Goal: Information Seeking & Learning: Check status

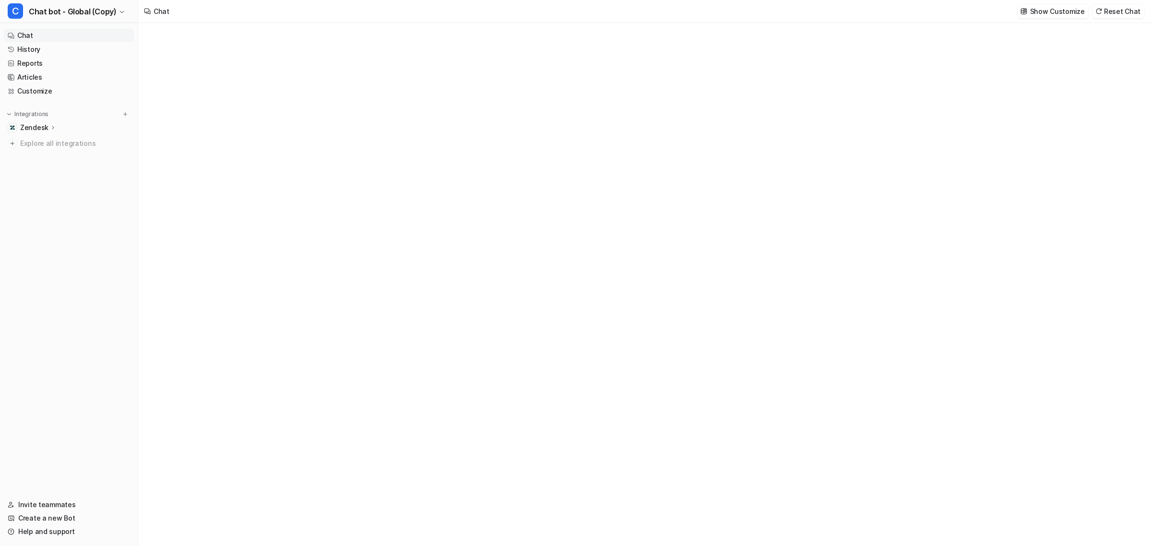
type textarea "**********"
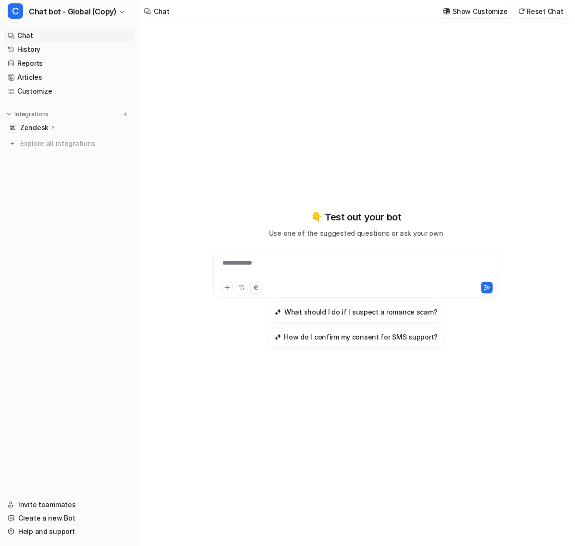
click at [313, 119] on div "**********" at bounding box center [356, 279] width 353 height 382
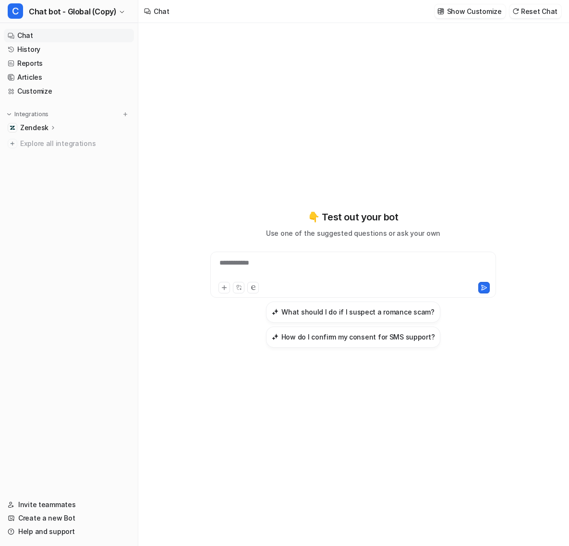
click at [337, 68] on div "**********" at bounding box center [353, 284] width 353 height 523
click at [346, 20] on div "Chat Show Customize Reset Chat" at bounding box center [353, 11] width 431 height 23
click at [32, 205] on nav "Chat History Reports Articles Customize Integrations Zendesk Overview Sources A…" at bounding box center [69, 254] width 138 height 458
click at [36, 126] on p "Zendesk" at bounding box center [34, 128] width 28 height 10
click at [41, 176] on link "AI Agent" at bounding box center [74, 169] width 120 height 13
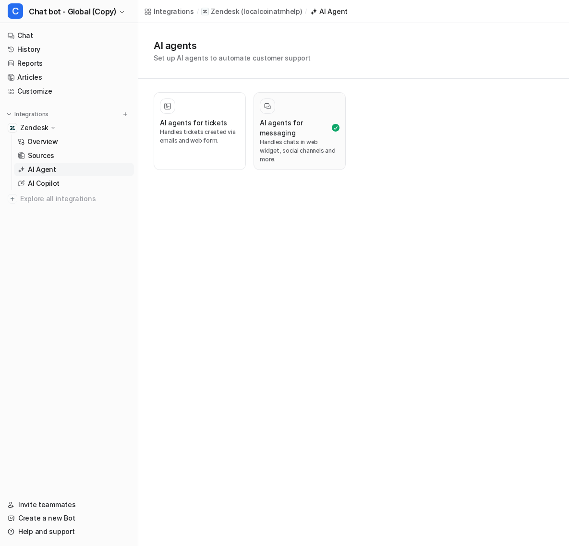
click at [272, 130] on h3 "AI agents for messaging" at bounding box center [295, 128] width 70 height 20
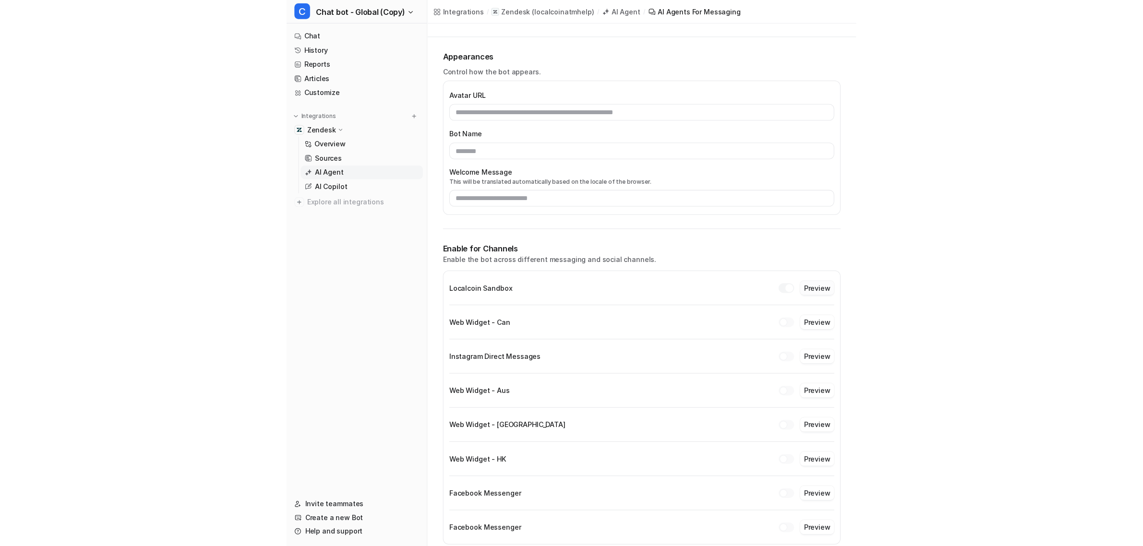
scroll to position [59, 0]
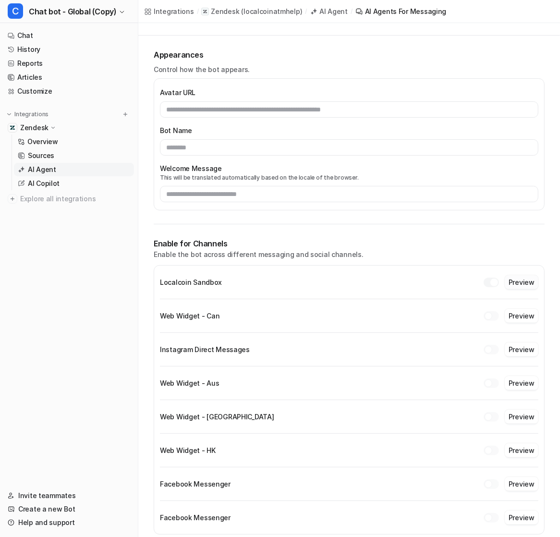
click at [529, 282] on button "Preview" at bounding box center [522, 282] width 34 height 14
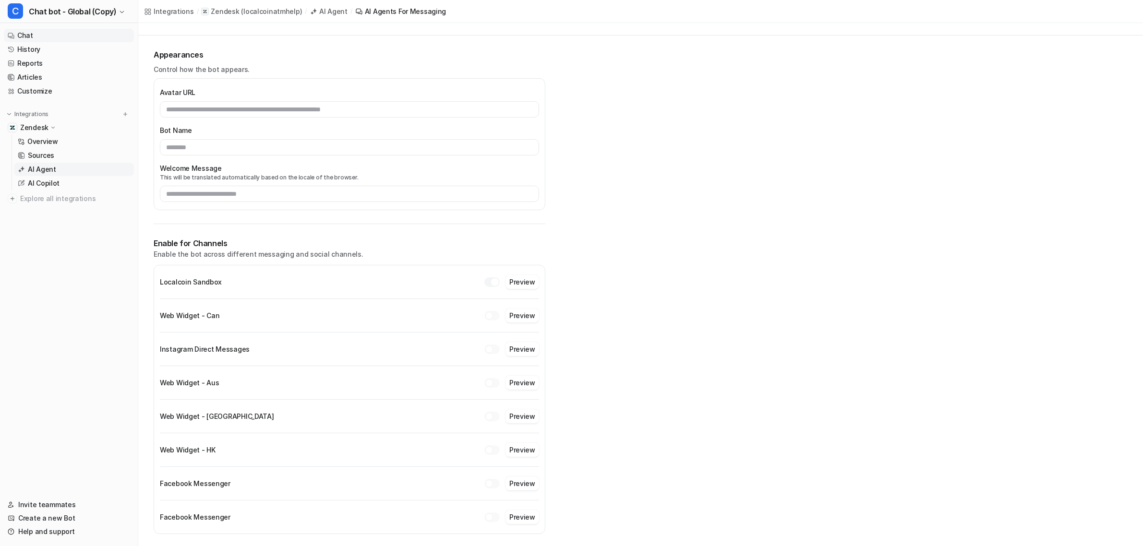
click at [39, 31] on link "Chat" at bounding box center [69, 35] width 130 height 13
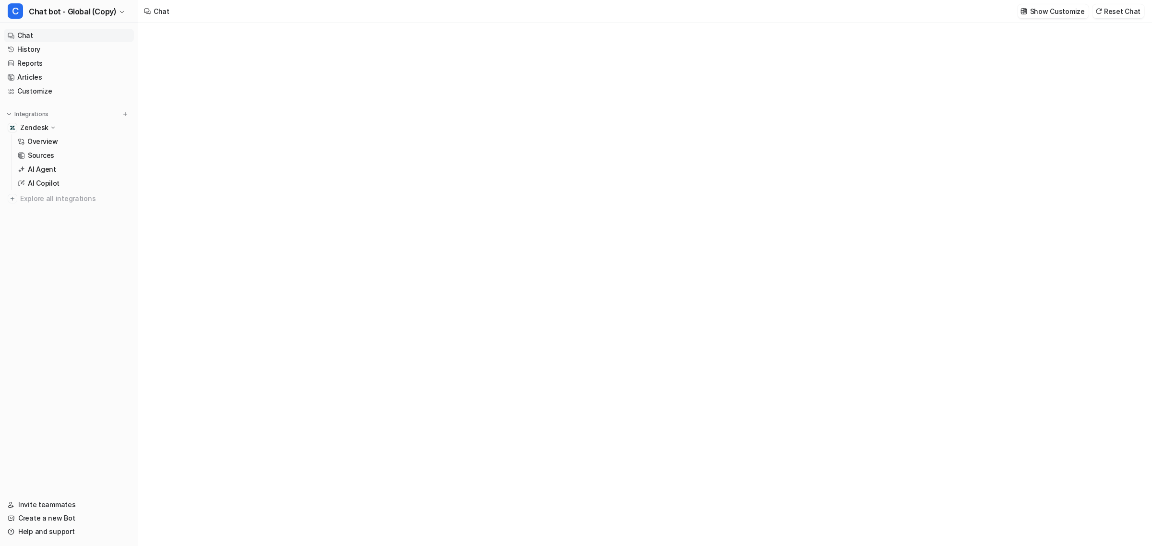
click at [37, 49] on link "History" at bounding box center [69, 49] width 130 height 13
click at [63, 51] on link "History" at bounding box center [69, 49] width 130 height 13
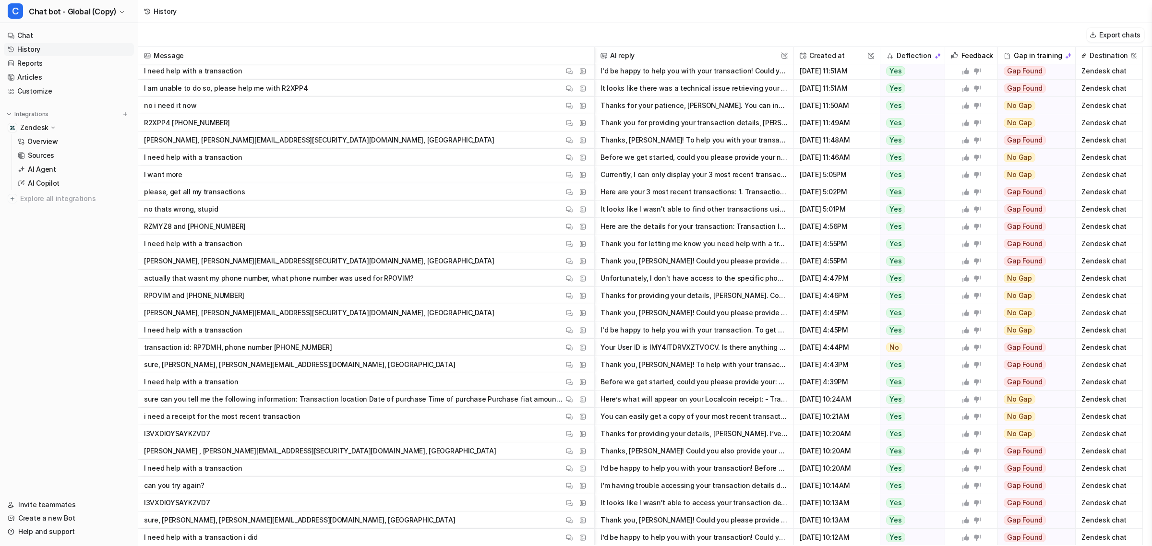
scroll to position [54, 0]
click at [683, 179] on button "Currently, I can only display your 3 most recent transactions. If you need addi…" at bounding box center [694, 174] width 187 height 17
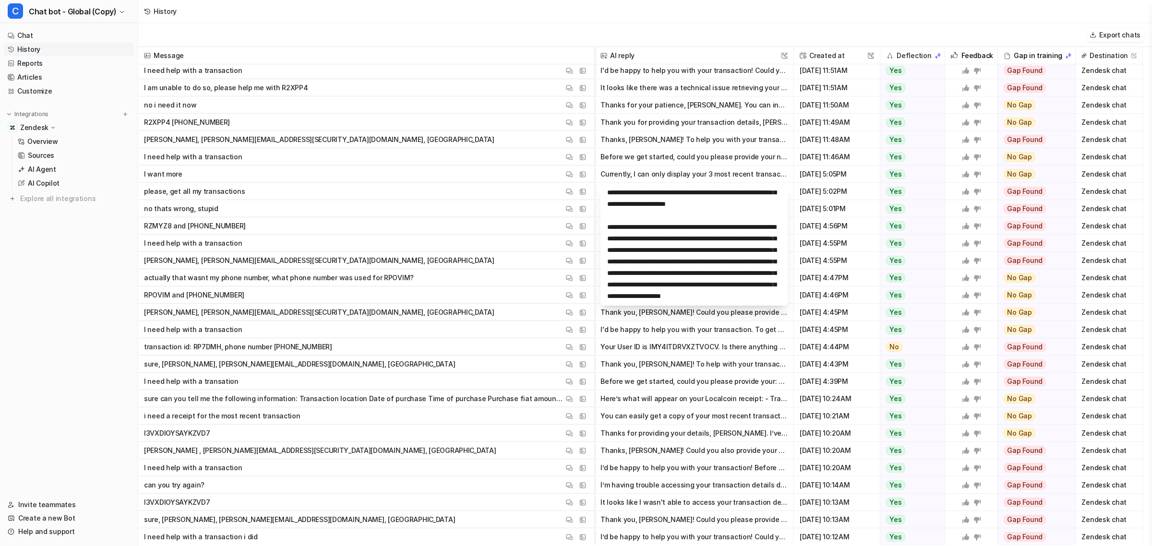
scroll to position [92, 0]
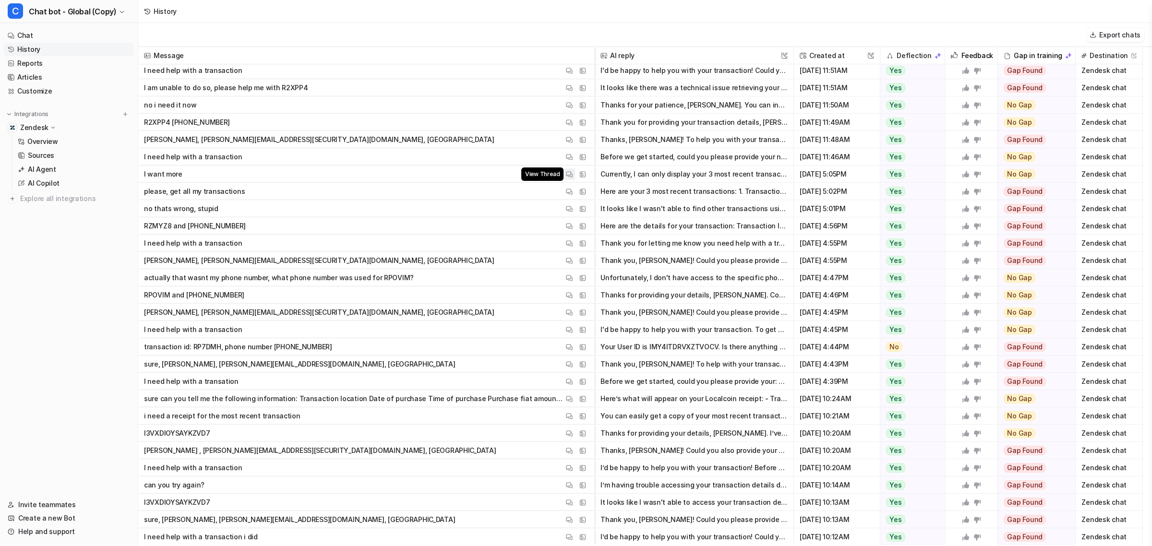
click at [572, 172] on img at bounding box center [569, 174] width 7 height 7
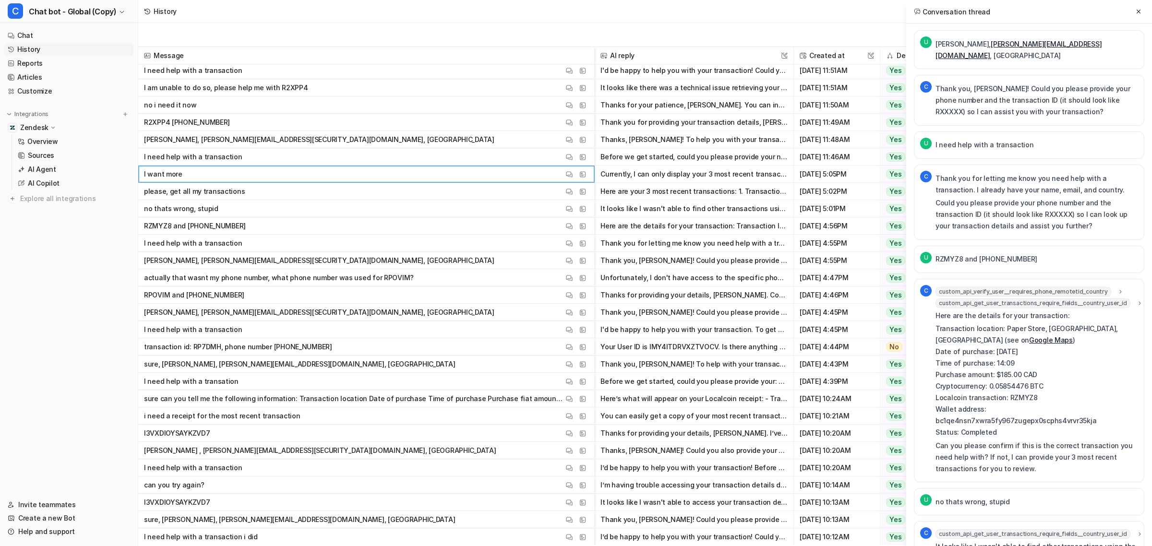
scroll to position [0, 0]
click at [1008, 88] on p "Thank you, [PERSON_NAME]! Could you please provide your phone number and the tr…" at bounding box center [1037, 101] width 203 height 35
click at [1008, 89] on p "Thank you, [PERSON_NAME]! Could you please provide your phone number and the tr…" at bounding box center [1037, 101] width 203 height 35
click at [1063, 90] on p "Thank you, [PERSON_NAME]! Could you please provide your phone number and the tr…" at bounding box center [1037, 101] width 203 height 35
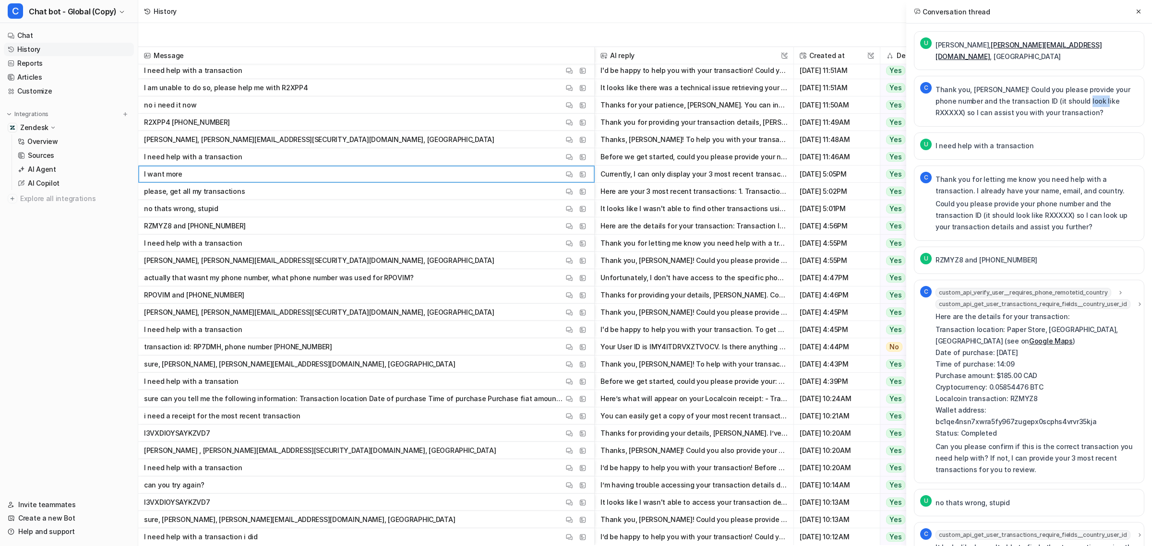
click at [1064, 90] on p "Thank you, [PERSON_NAME]! Could you please provide your phone number and the tr…" at bounding box center [1037, 101] width 203 height 35
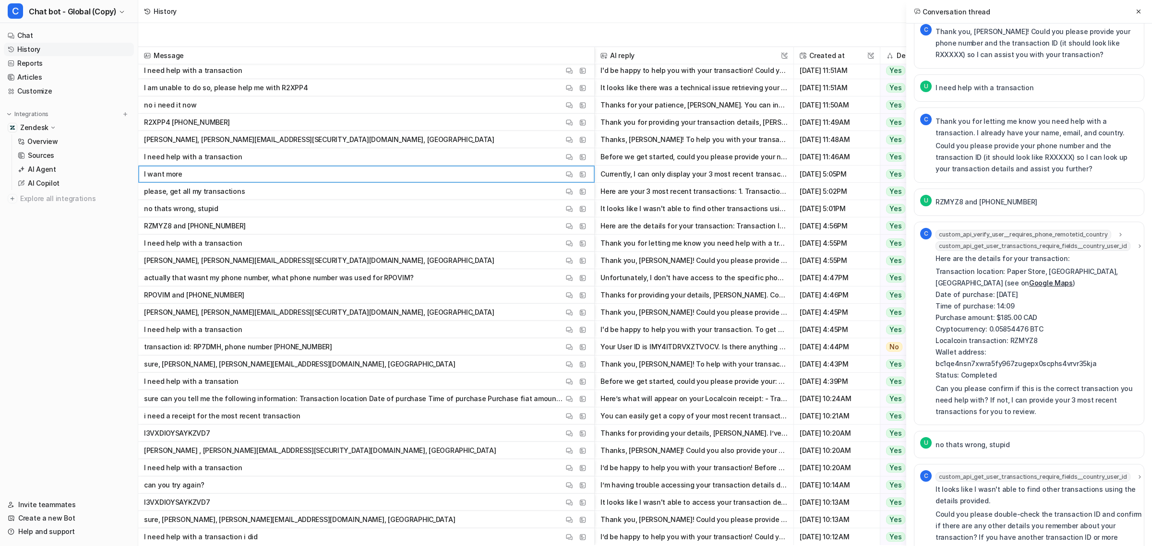
click at [983, 189] on div "U RZMYZ8 and [PHONE_NUMBER]" at bounding box center [1029, 202] width 230 height 27
click at [982, 188] on div "U RZMYZ8 and [PHONE_NUMBER]" at bounding box center [1029, 201] width 230 height 27
click at [980, 195] on p "RZMYZ8 and [PHONE_NUMBER]" at bounding box center [987, 201] width 102 height 12
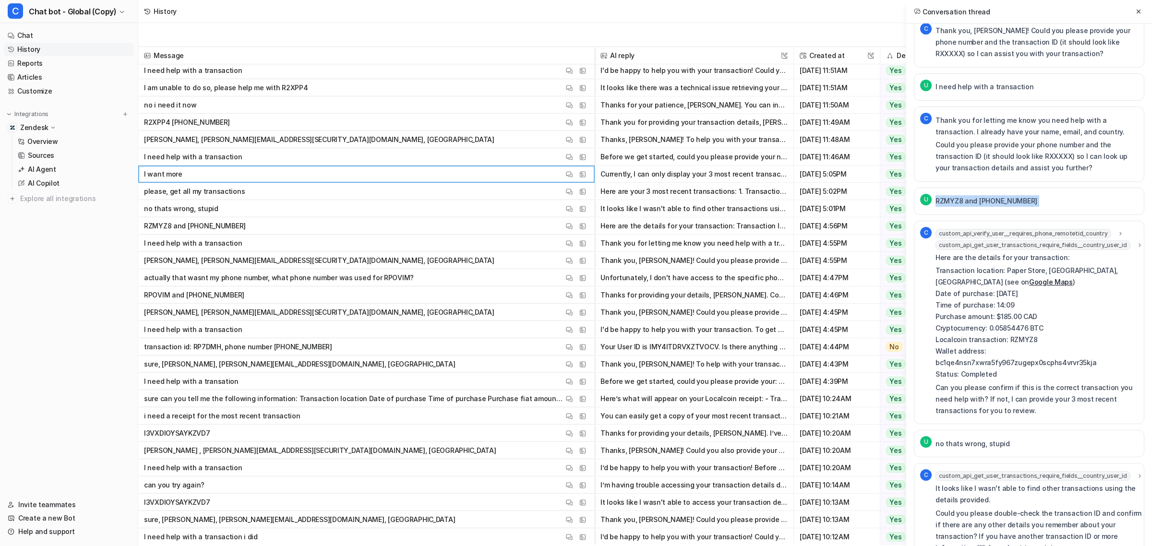
click at [980, 195] on p "RZMYZ8 and [PHONE_NUMBER]" at bounding box center [987, 201] width 102 height 12
click at [1006, 252] on p "Here are the details for your transaction:" at bounding box center [1040, 258] width 208 height 12
click at [1043, 229] on span "custom_api_verify_user__requires_phone_remotetid_country" at bounding box center [1024, 234] width 176 height 10
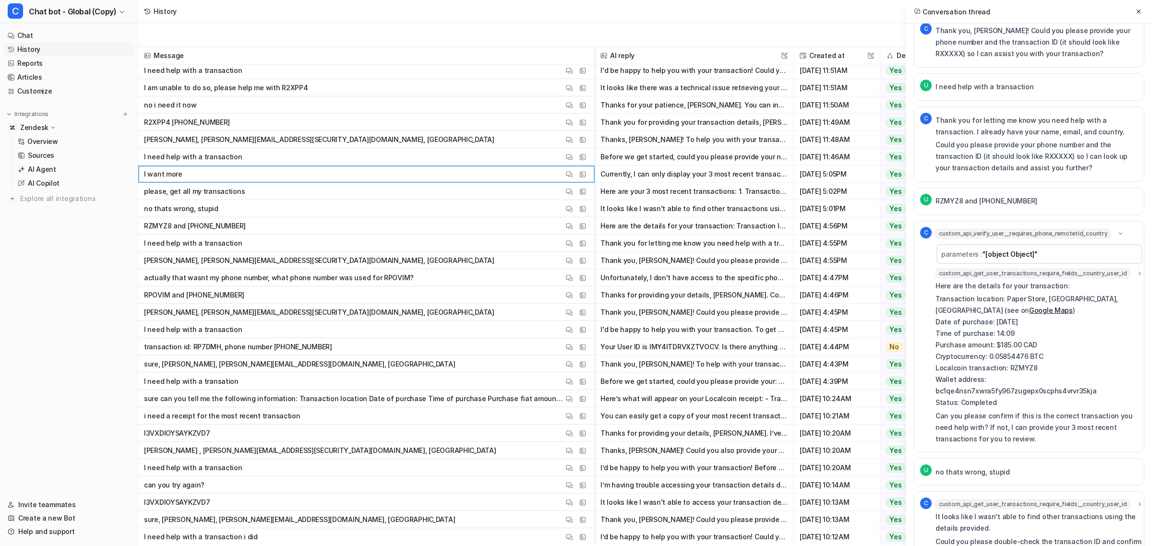
click at [1018, 269] on span "custom_api_get_user_transactions_require_fields__country_user_id" at bounding box center [1033, 274] width 195 height 10
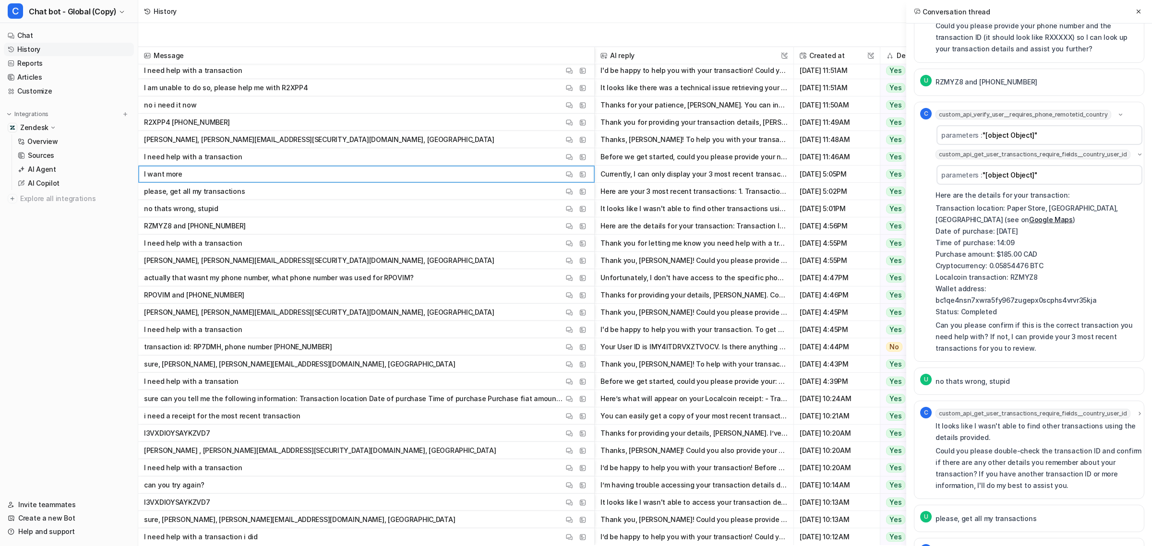
scroll to position [179, 0]
click at [1000, 189] on p "Here are the details for your transaction:" at bounding box center [1040, 195] width 208 height 12
click at [1000, 202] on p "Transaction location: Paper Store, ​​[GEOGRAPHIC_DATA]​​, [GEOGRAPHIC_DATA] (se…" at bounding box center [1040, 259] width 208 height 115
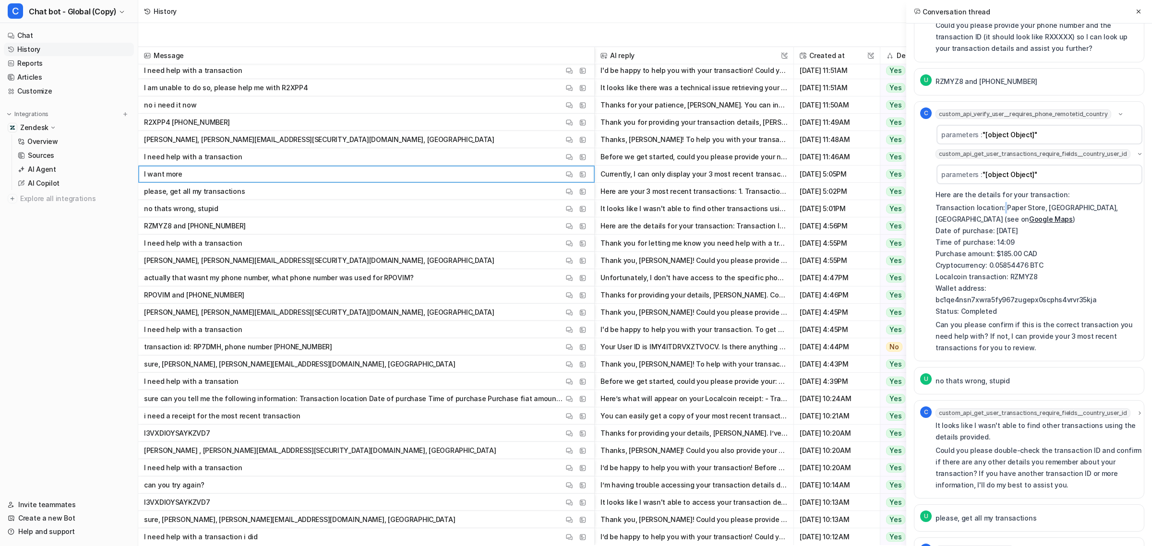
click at [1000, 202] on p "Transaction location: Paper Store, ​​[GEOGRAPHIC_DATA]​​, [GEOGRAPHIC_DATA] (se…" at bounding box center [1040, 259] width 208 height 115
click at [1000, 215] on p "Transaction location: Paper Store, ​​[GEOGRAPHIC_DATA]​​, [GEOGRAPHIC_DATA] (se…" at bounding box center [1040, 259] width 208 height 115
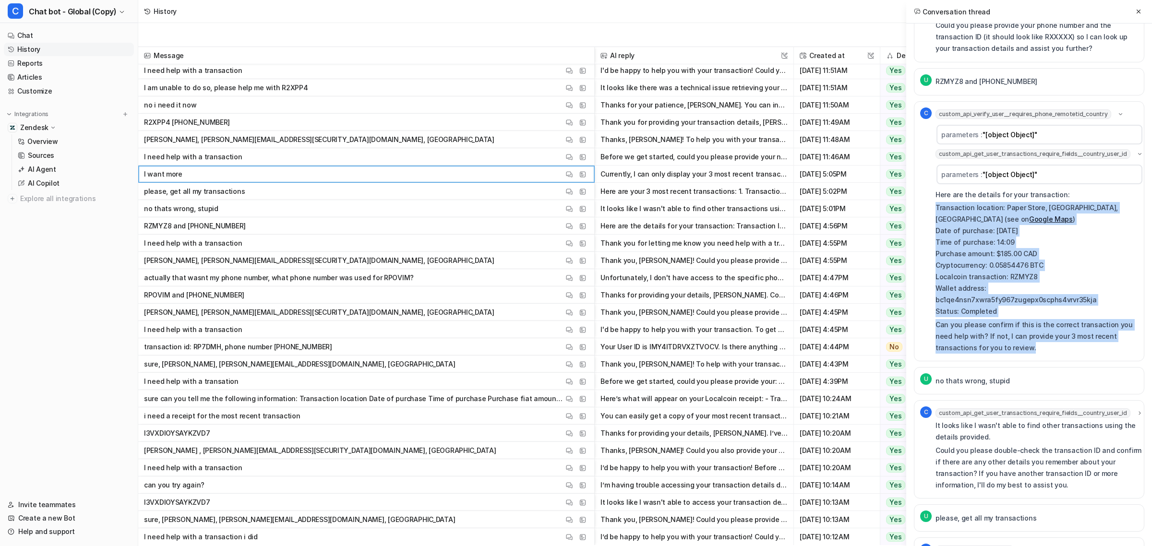
drag, startPoint x: 935, startPoint y: 193, endPoint x: 1128, endPoint y: 338, distance: 241.4
click at [1128, 338] on div "Here are the details for your transaction: Transaction location: Paper Store, ​…" at bounding box center [1040, 271] width 208 height 165
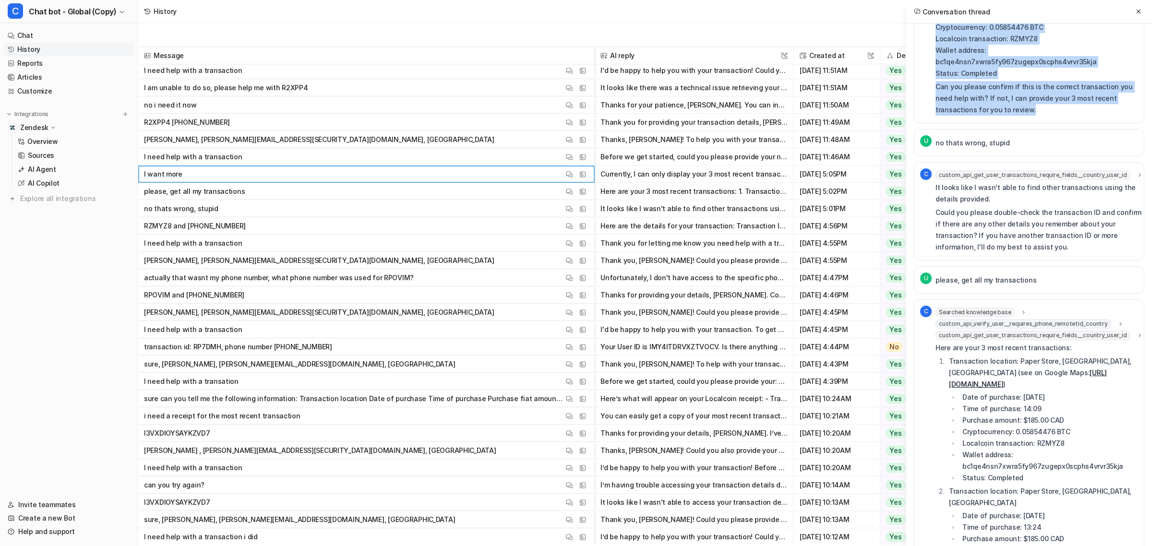
scroll to position [419, 0]
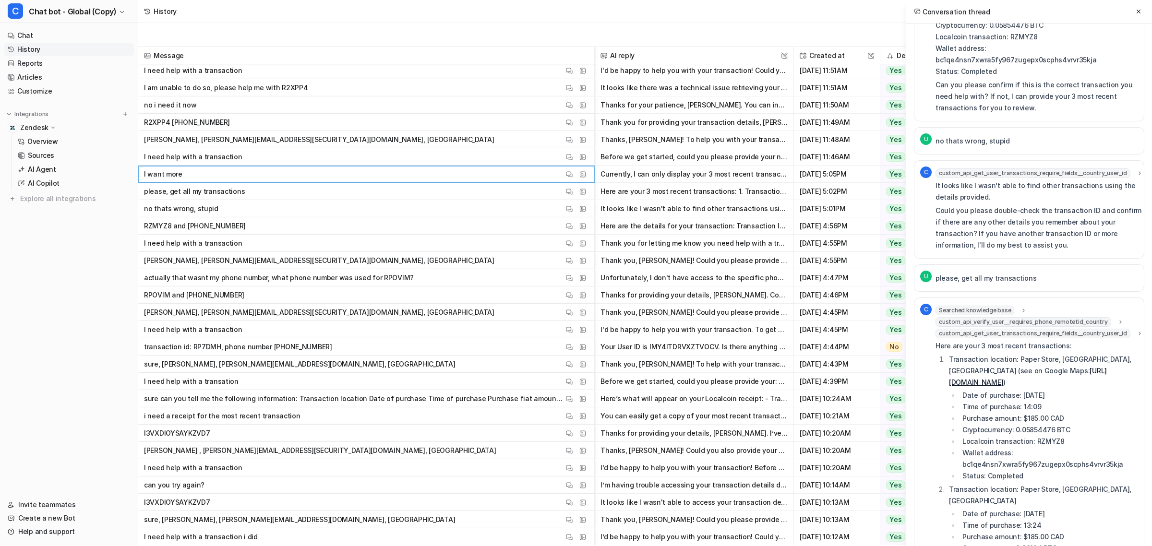
click at [946, 135] on p "no thats wrong, stupid" at bounding box center [973, 141] width 74 height 12
click at [1065, 138] on div "U no thats wrong, stupid" at bounding box center [1029, 140] width 230 height 27
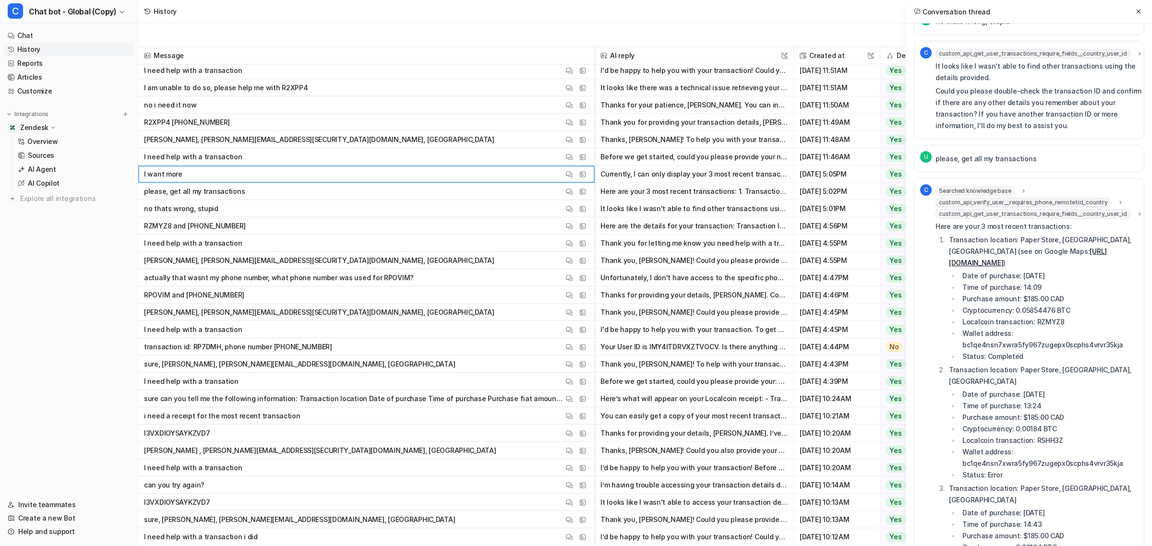
scroll to position [539, 0]
click at [965, 60] on p "It looks like I wasn't able to find other transactions using the details provid…" at bounding box center [1040, 71] width 208 height 23
click at [975, 85] on p "Could you please double-check the transaction ID and confirm if there are any o…" at bounding box center [1040, 108] width 208 height 46
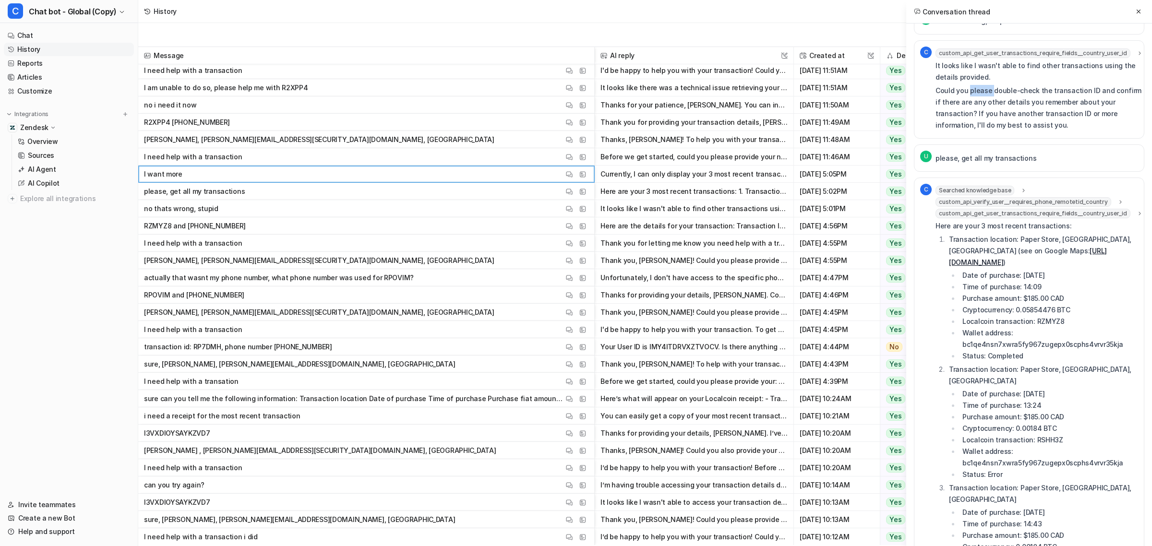
click at [975, 85] on p "Could you please double-check the transaction ID and confirm if there are any o…" at bounding box center [1040, 108] width 208 height 46
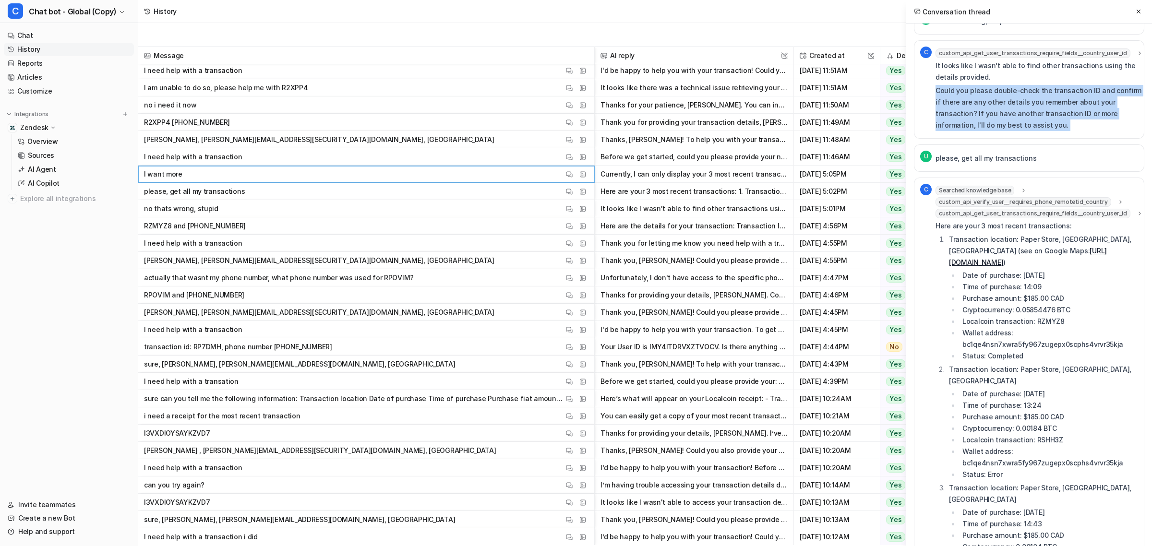
click at [975, 85] on p "Could you please double-check the transaction ID and confirm if there are any o…" at bounding box center [1040, 108] width 208 height 46
click at [944, 100] on p "Could you please double-check the transaction ID and confirm if there are any o…" at bounding box center [1040, 108] width 208 height 46
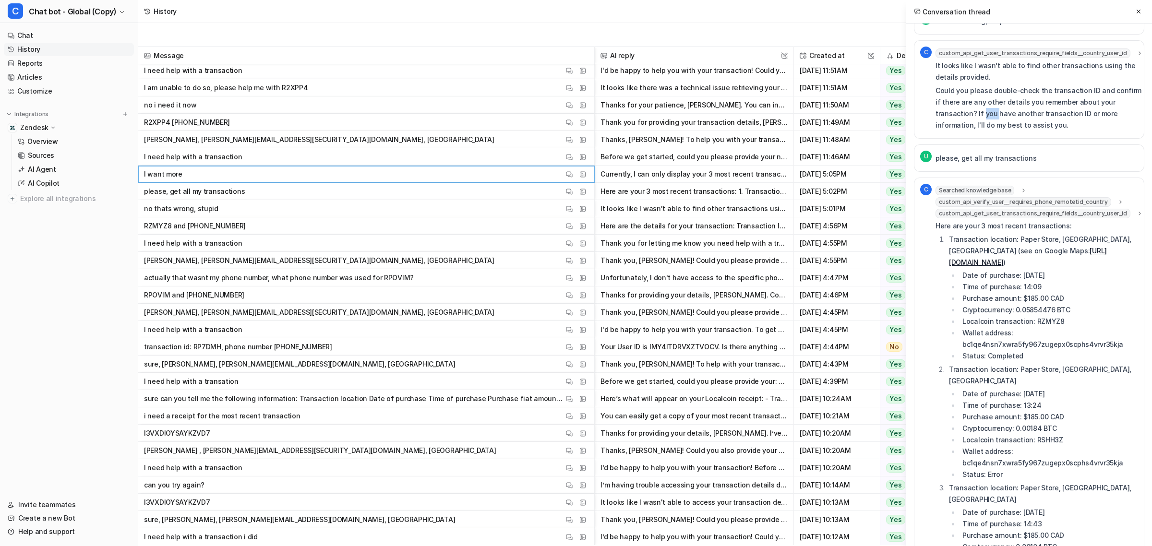
click at [944, 100] on p "Could you please double-check the transaction ID and confirm if there are any o…" at bounding box center [1040, 108] width 208 height 46
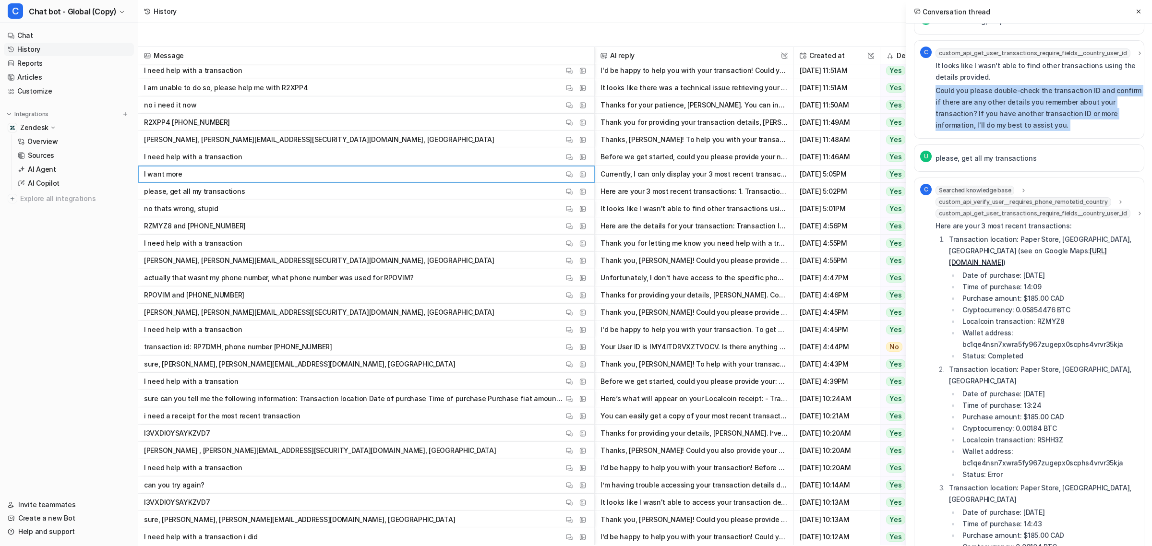
click at [944, 100] on p "Could you please double-check the transaction ID and confirm if there are any o…" at bounding box center [1040, 108] width 208 height 46
click at [977, 103] on p "Could you please double-check the transaction ID and confirm if there are any o…" at bounding box center [1040, 108] width 208 height 46
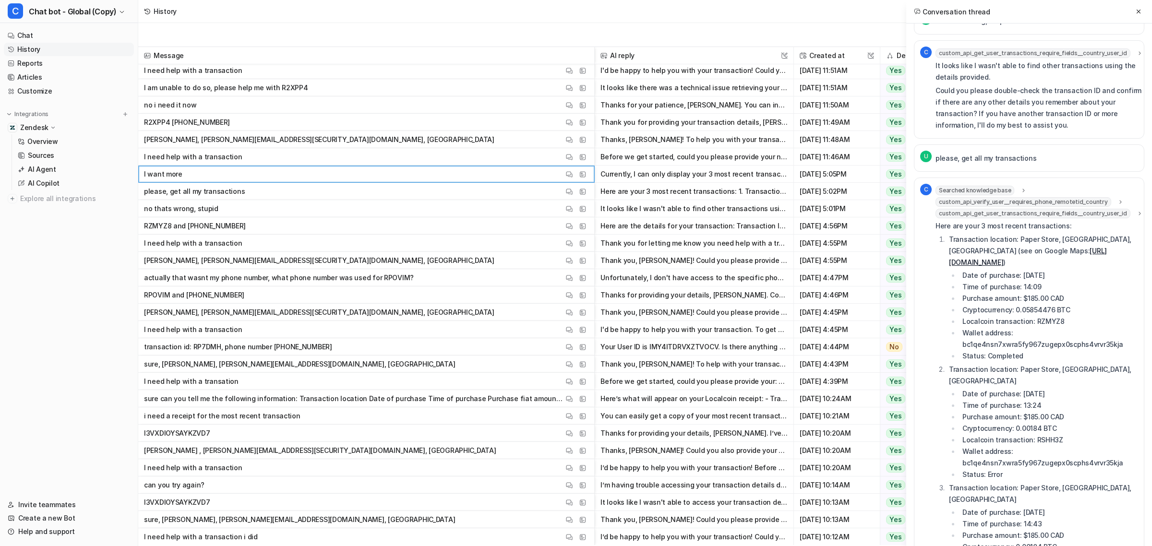
click at [985, 153] on p "please, get all my transactions" at bounding box center [986, 159] width 101 height 12
click at [1084, 145] on div "U please, get all my transactions" at bounding box center [1029, 158] width 230 height 27
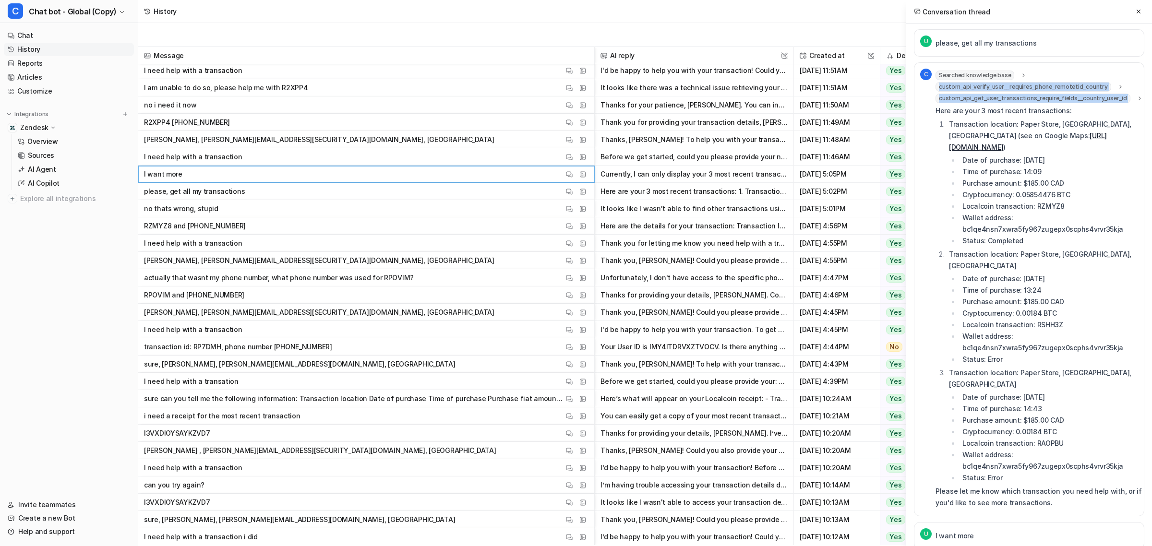
scroll to position [650, 0]
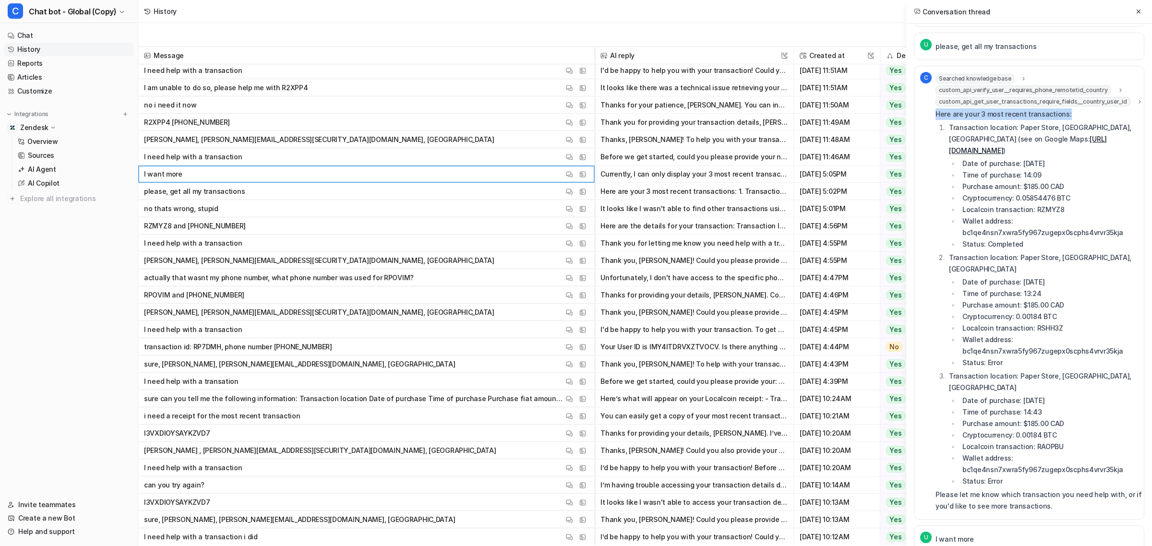
drag, startPoint x: 935, startPoint y: 32, endPoint x: 1085, endPoint y: 98, distance: 164.4
click at [1085, 108] on p "Here are your 3 most recent transactions:" at bounding box center [1040, 114] width 208 height 12
click at [938, 122] on ol "Transaction location: Paper Store, ​​[GEOGRAPHIC_DATA]​​, [GEOGRAPHIC_DATA] (se…" at bounding box center [1040, 305] width 208 height 366
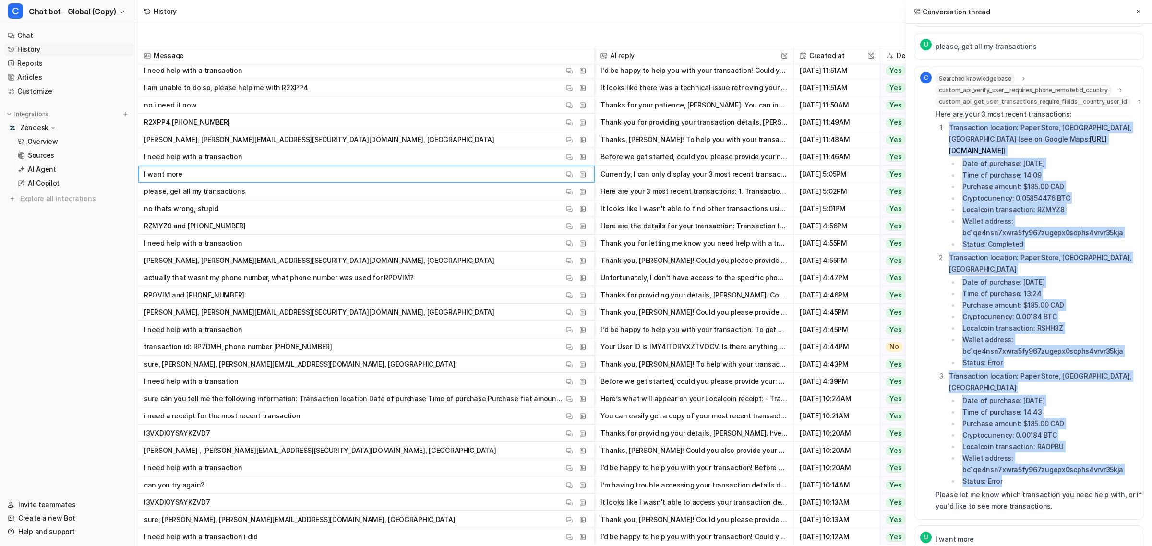
drag, startPoint x: 942, startPoint y: 118, endPoint x: 1038, endPoint y: 437, distance: 333.8
click at [1038, 437] on ol "Transaction location: Paper Store, ​​[GEOGRAPHIC_DATA]​​, [GEOGRAPHIC_DATA] (se…" at bounding box center [1040, 305] width 208 height 366
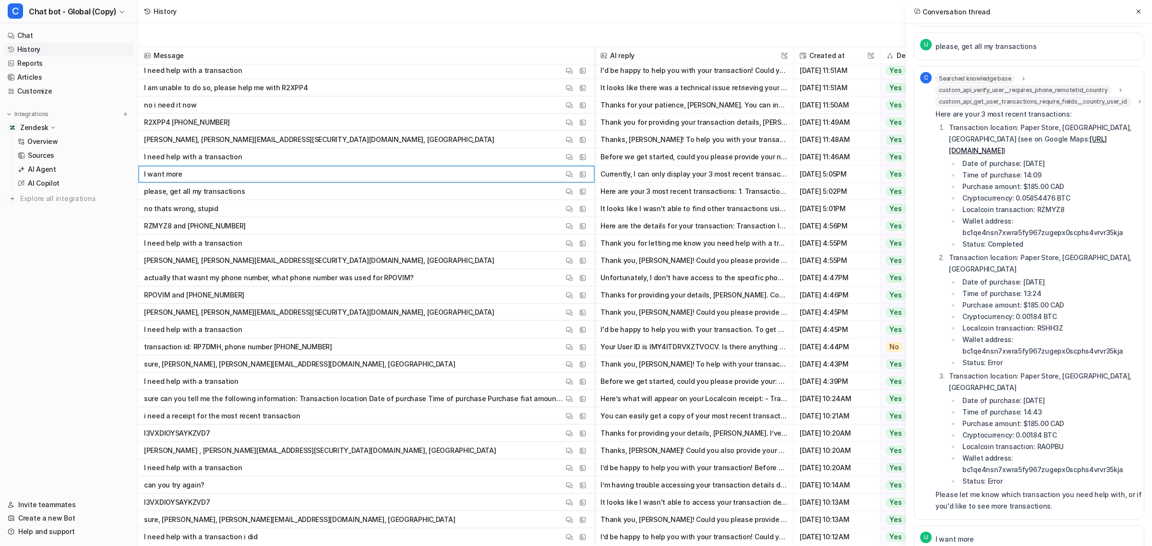
click at [1053, 489] on p "Please let me know which transaction you need help with, or if you'd like to se…" at bounding box center [1040, 500] width 208 height 23
drag, startPoint x: 1059, startPoint y: 459, endPoint x: 935, endPoint y: 447, distance: 124.0
click at [936, 489] on p "Please let me know which transaction you need help with, or if you'd like to se…" at bounding box center [1040, 500] width 208 height 23
drag, startPoint x: 975, startPoint y: 452, endPoint x: 994, endPoint y: 458, distance: 20.6
click at [975, 489] on p "Please let me know which transaction you need help with, or if you'd like to se…" at bounding box center [1040, 500] width 208 height 23
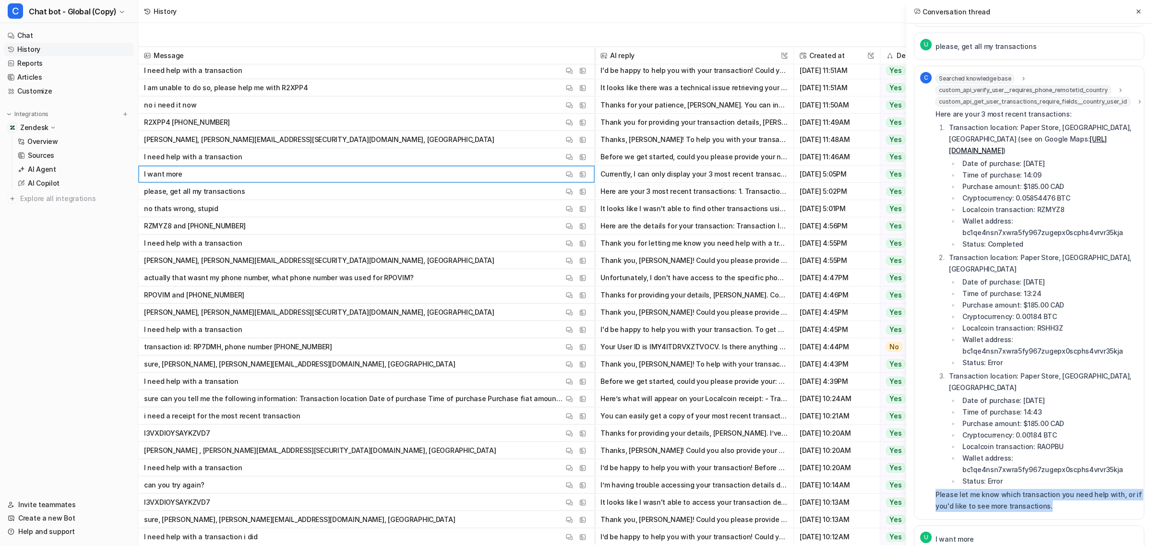
click at [994, 489] on p "Please let me know which transaction you need help with, or if you'd like to se…" at bounding box center [1040, 500] width 208 height 23
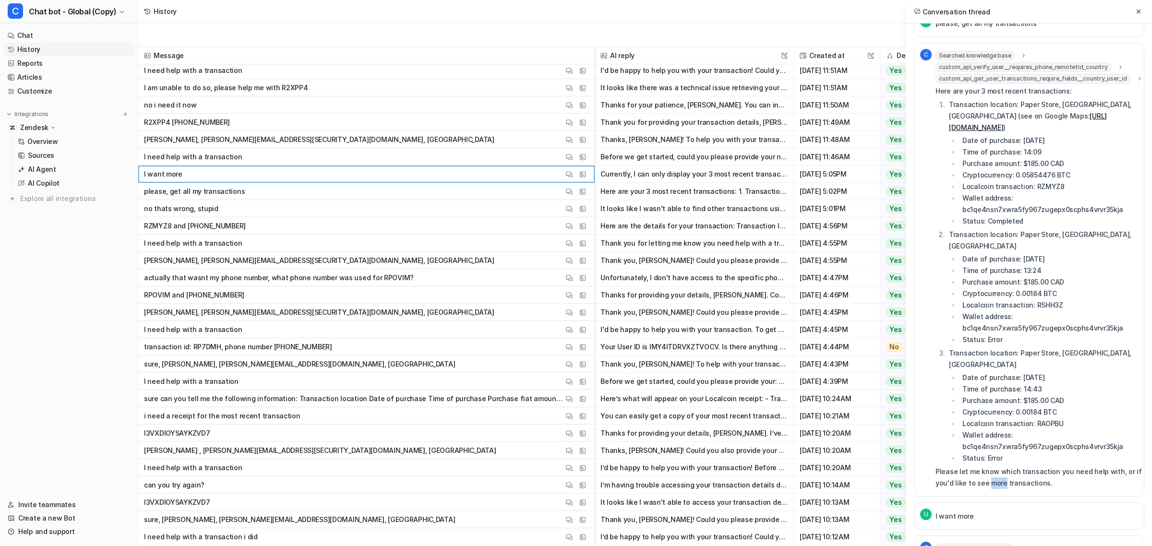
scroll to position [783, 0]
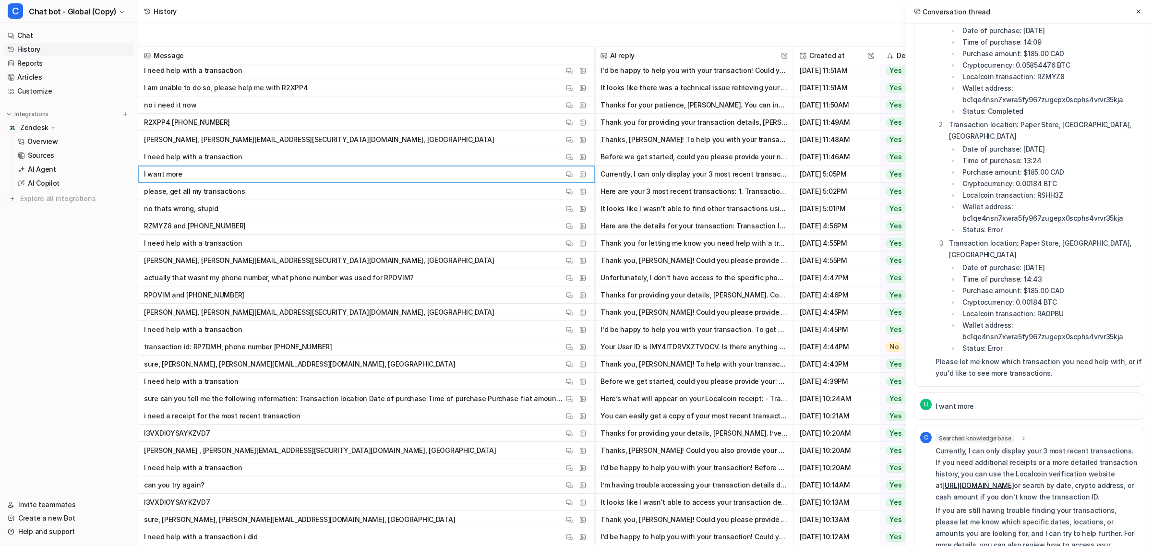
click at [1007, 356] on p "Please let me know which transaction you need help with, or if you'd like to se…" at bounding box center [1040, 367] width 208 height 23
click at [999, 446] on p "Currently, I can only display your 3 most recent transactions. If you need addi…" at bounding box center [1037, 475] width 203 height 58
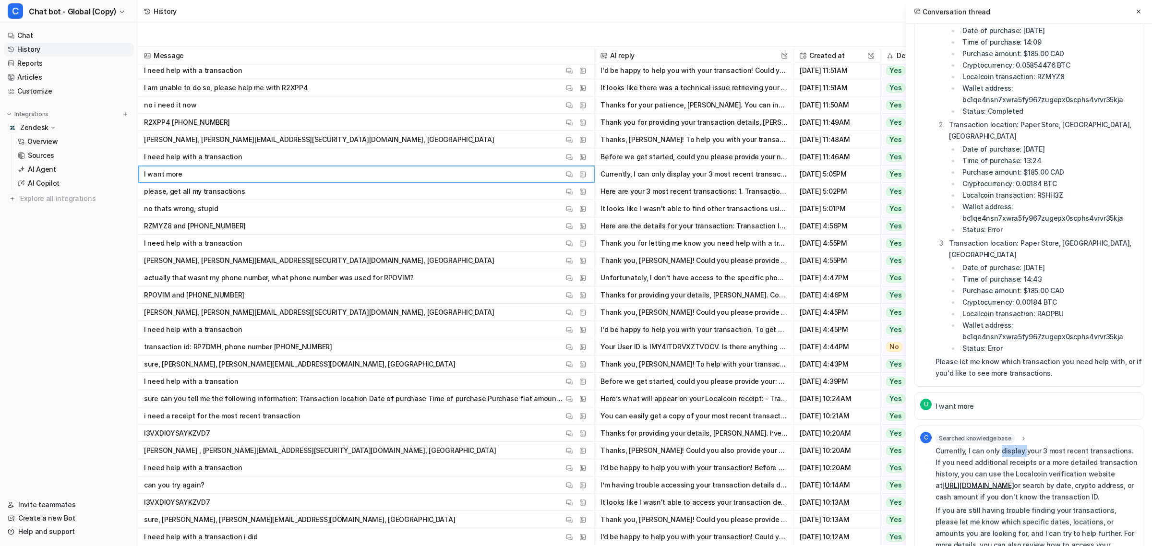
click at [999, 446] on p "Currently, I can only display your 3 most recent transactions. If you need addi…" at bounding box center [1037, 475] width 203 height 58
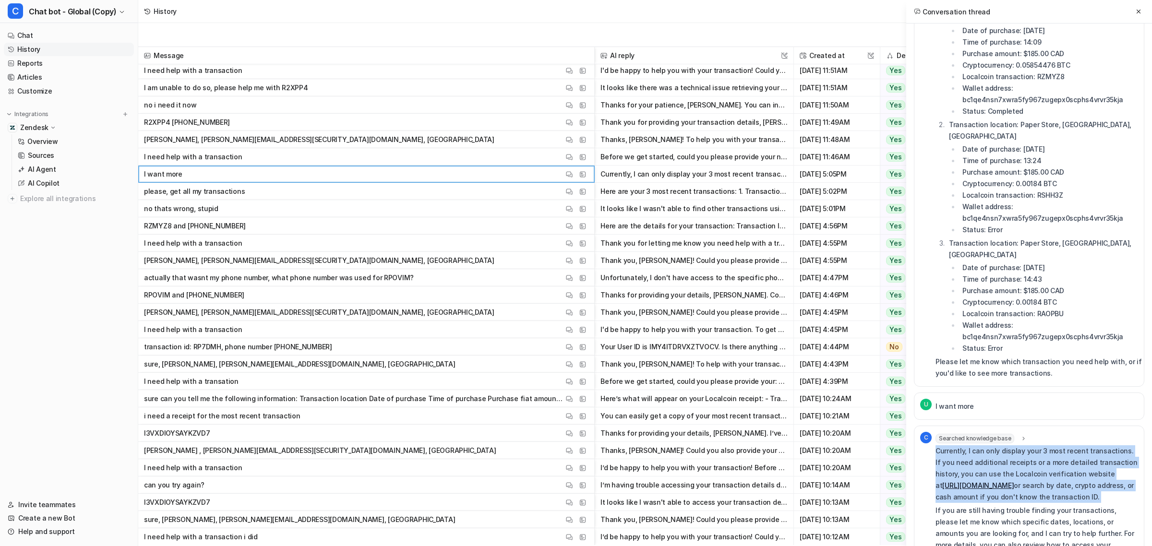
click at [999, 446] on p "Currently, I can only display your 3 most recent transactions. If you need addi…" at bounding box center [1037, 475] width 203 height 58
click at [1054, 446] on p "Currently, I can only display your 3 most recent transactions. If you need addi…" at bounding box center [1037, 475] width 203 height 58
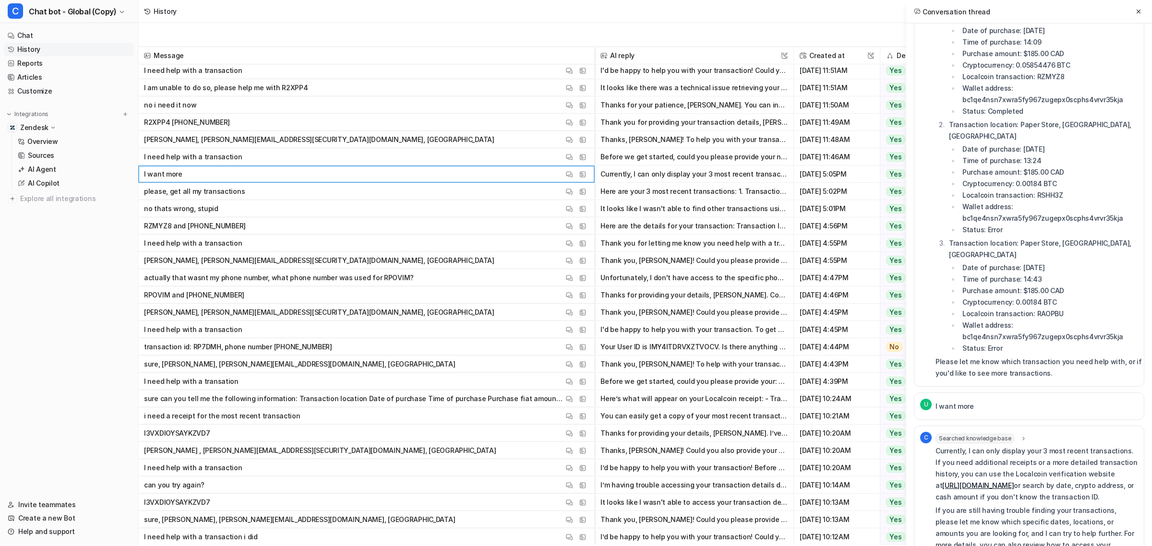
click at [1018, 434] on div "Searched knowledge base" at bounding box center [982, 439] width 92 height 10
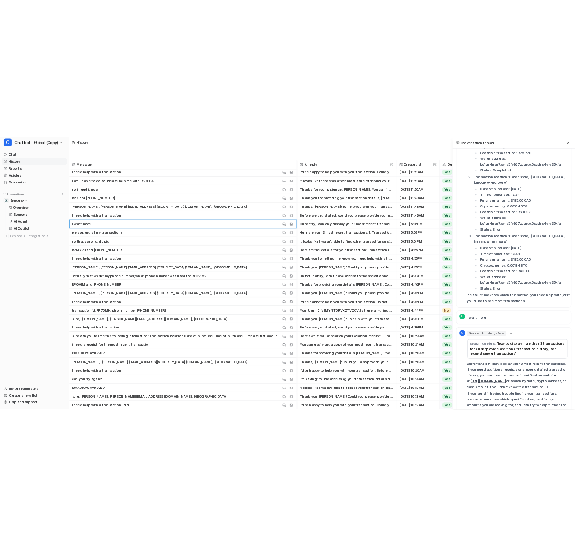
scroll to position [831, 0]
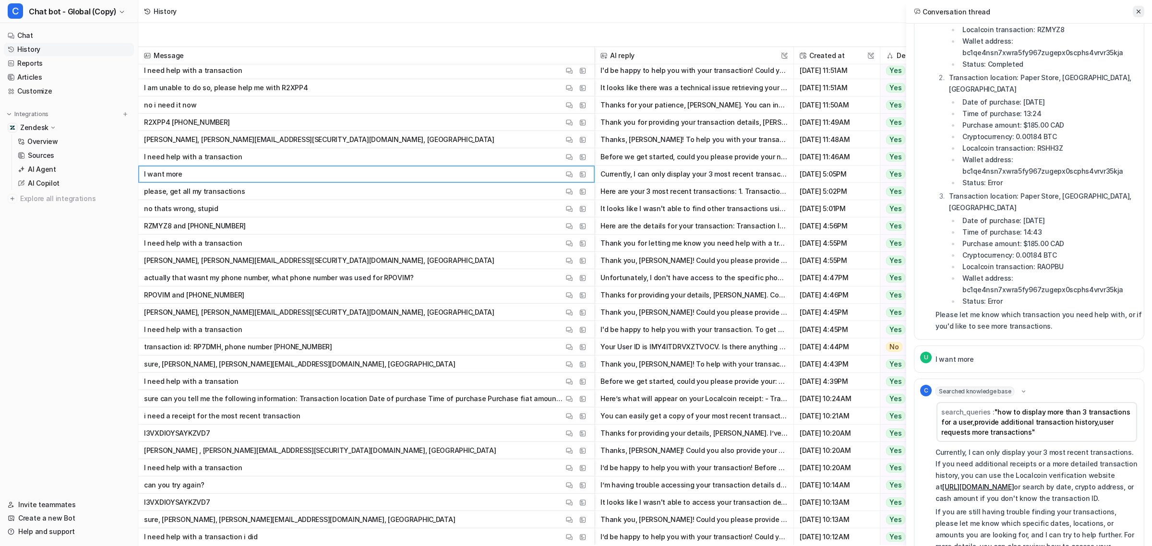
click at [1141, 7] on button at bounding box center [1139, 12] width 12 height 12
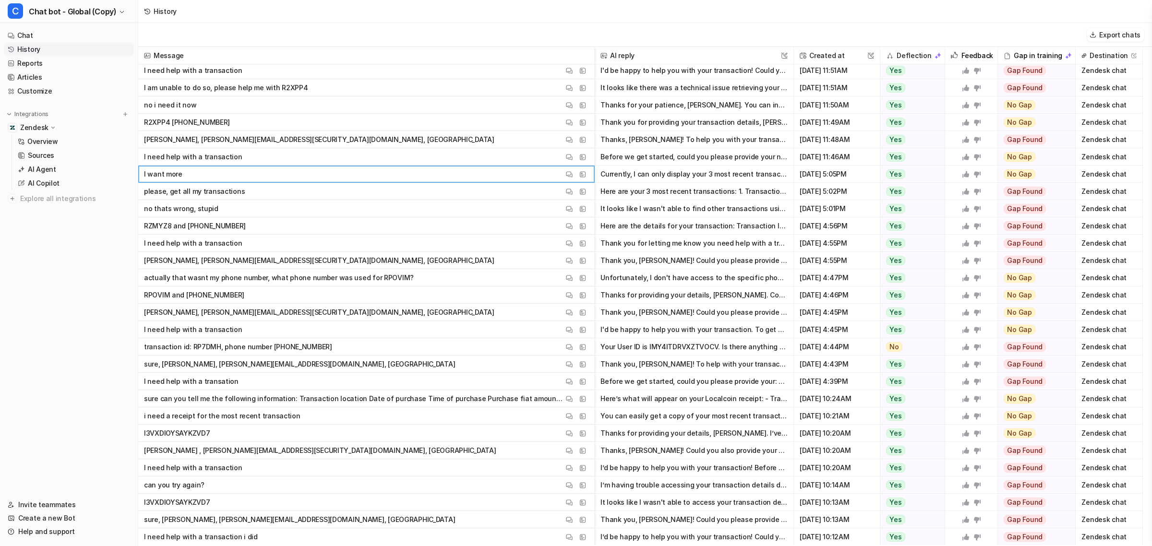
click at [826, 34] on div "Export chats" at bounding box center [645, 35] width 1014 height 24
click at [66, 289] on nav "Chat History Reports Articles Customize Integrations Zendesk Overview Sources A…" at bounding box center [69, 254] width 138 height 458
click at [30, 231] on nav "Chat History Reports Articles Customize Integrations Zendesk Overview Sources A…" at bounding box center [69, 254] width 138 height 458
